Goal: Browse casually

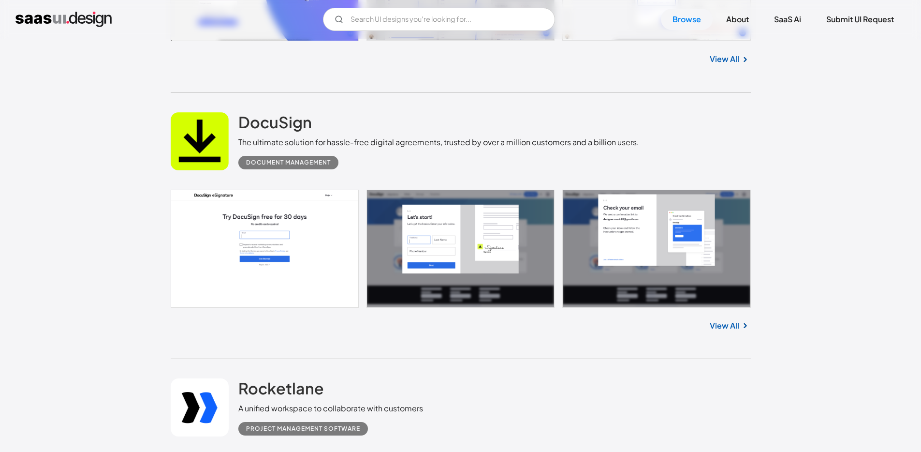
scroll to position [14103, 0]
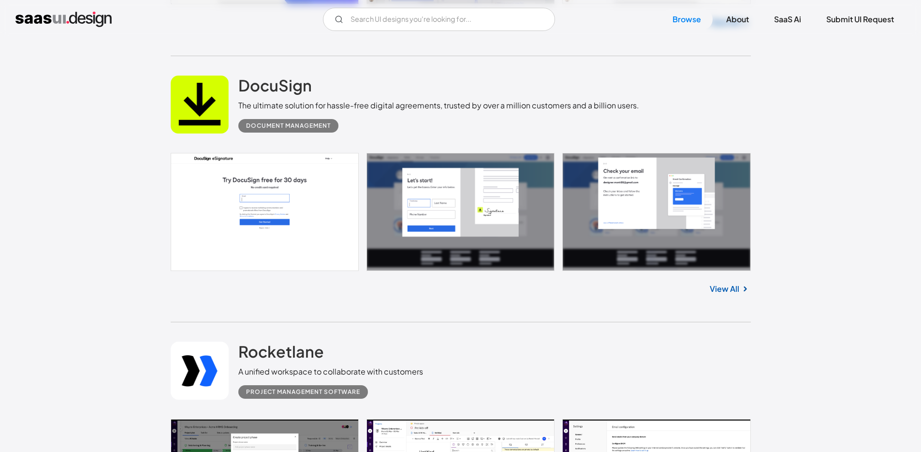
click at [221, 219] on link at bounding box center [461, 212] width 580 height 118
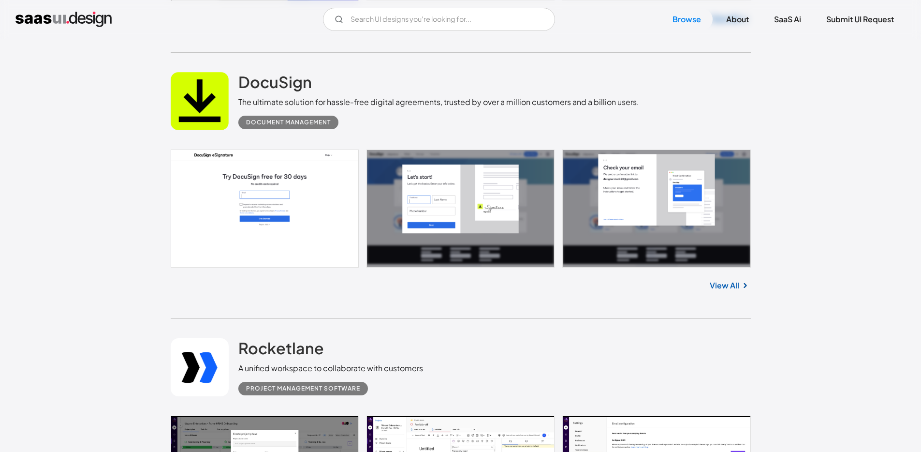
scroll to position [14409, 0]
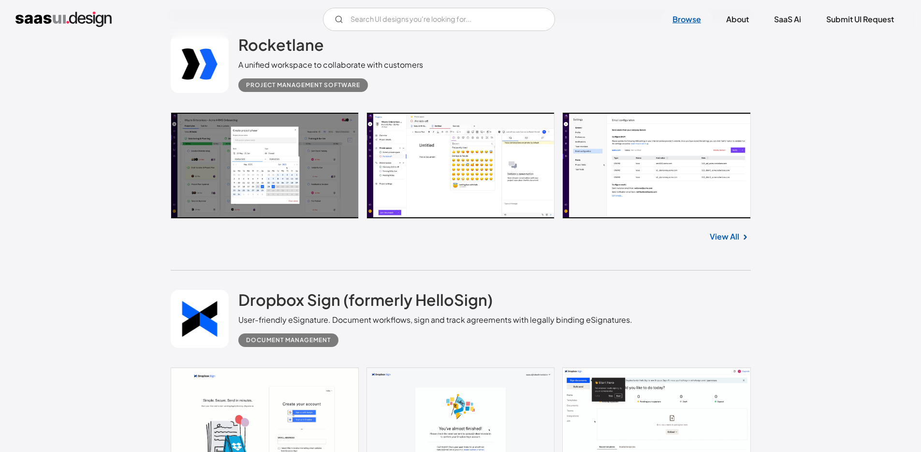
click at [680, 22] on link "Browse" at bounding box center [687, 19] width 52 height 21
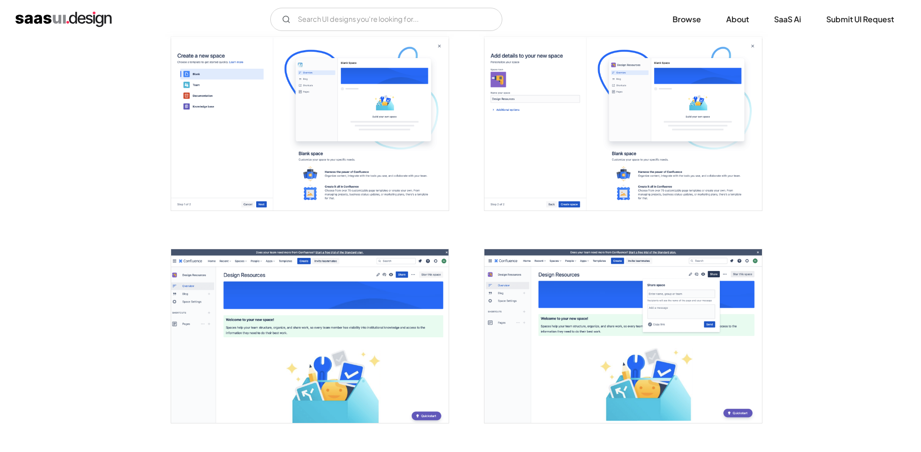
scroll to position [2330, 0]
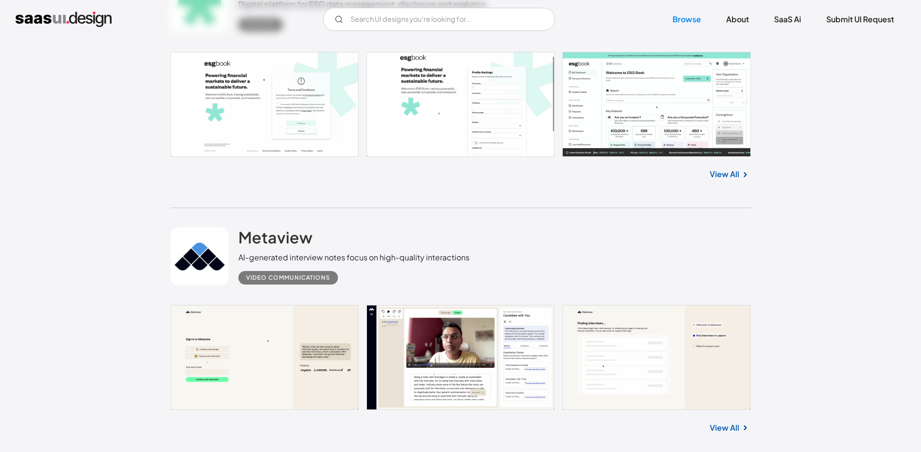
scroll to position [1645, 0]
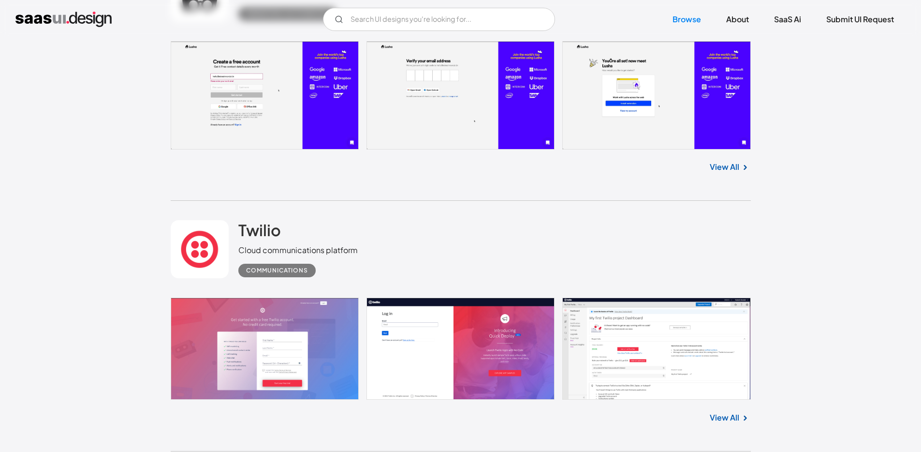
scroll to position [2187, 0]
